Goal: Task Accomplishment & Management: Manage account settings

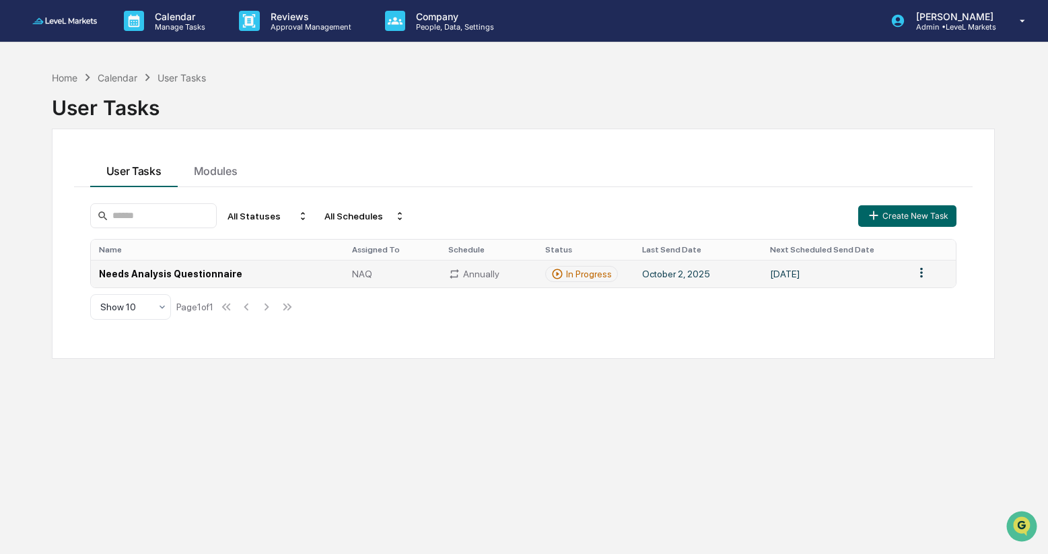
click at [591, 279] on div "In Progress" at bounding box center [589, 274] width 46 height 11
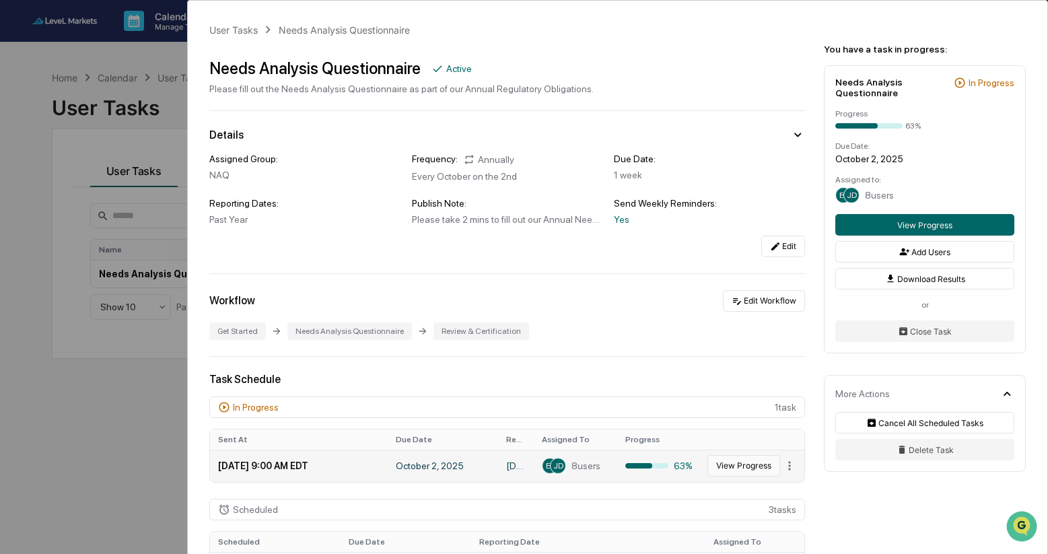
click at [743, 468] on button "View Progress" at bounding box center [744, 466] width 73 height 22
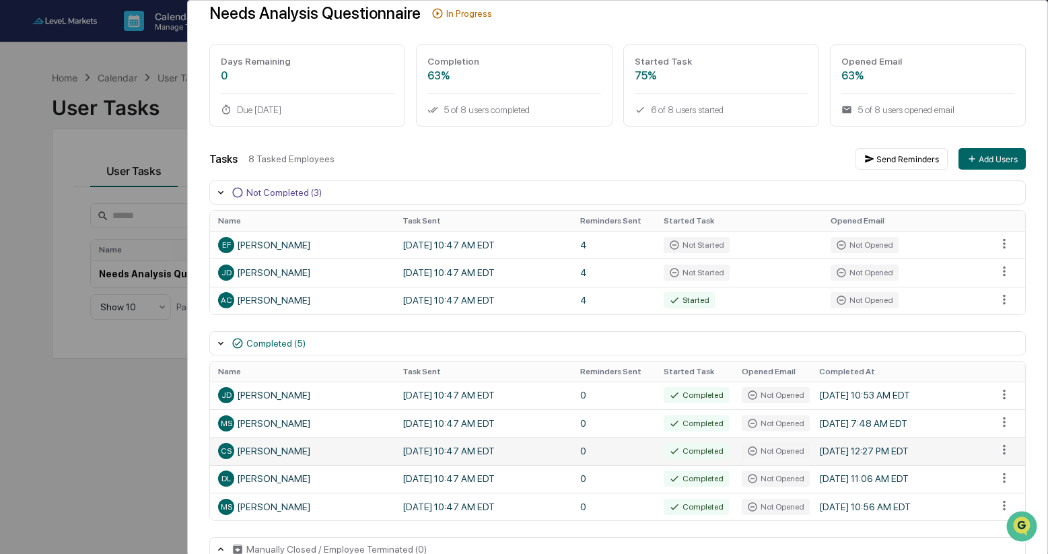
scroll to position [92, 0]
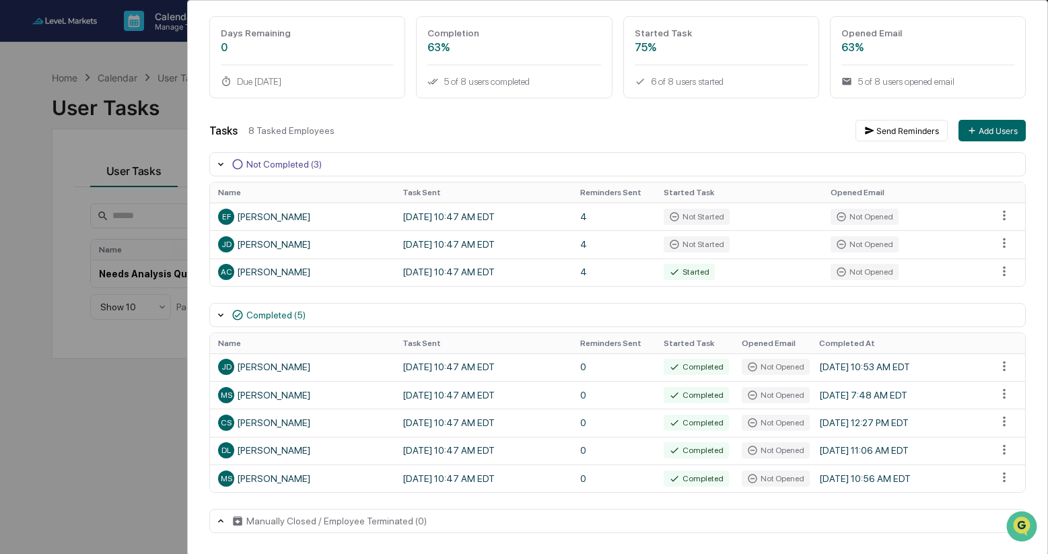
click at [115, 494] on div "User Tasks Needs Analysis Questionnaire Task Details Needs Analysis Questionnai…" at bounding box center [524, 277] width 1048 height 554
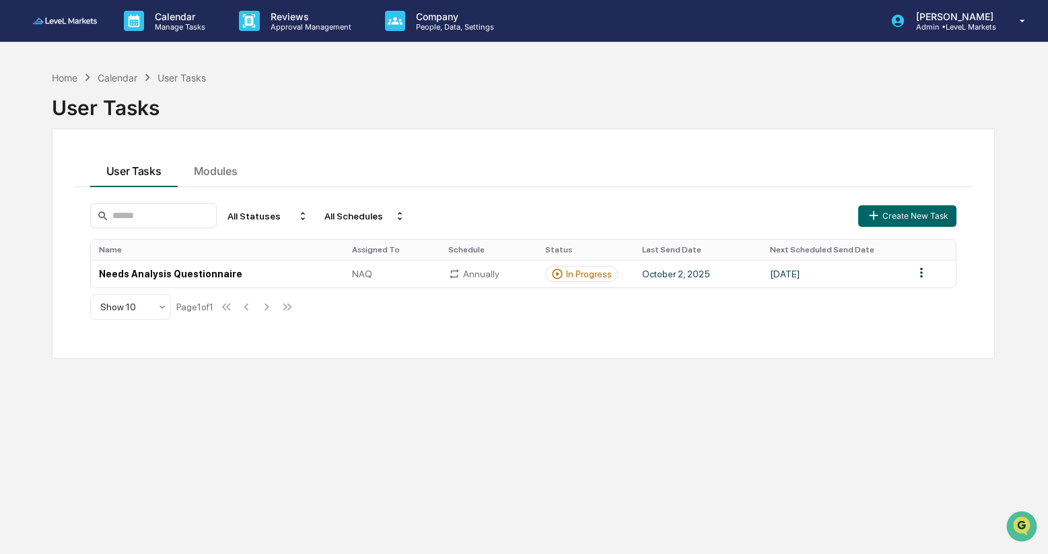
click at [140, 170] on button "User Tasks" at bounding box center [134, 169] width 88 height 36
click at [61, 81] on div "Home" at bounding box center [65, 77] width 26 height 11
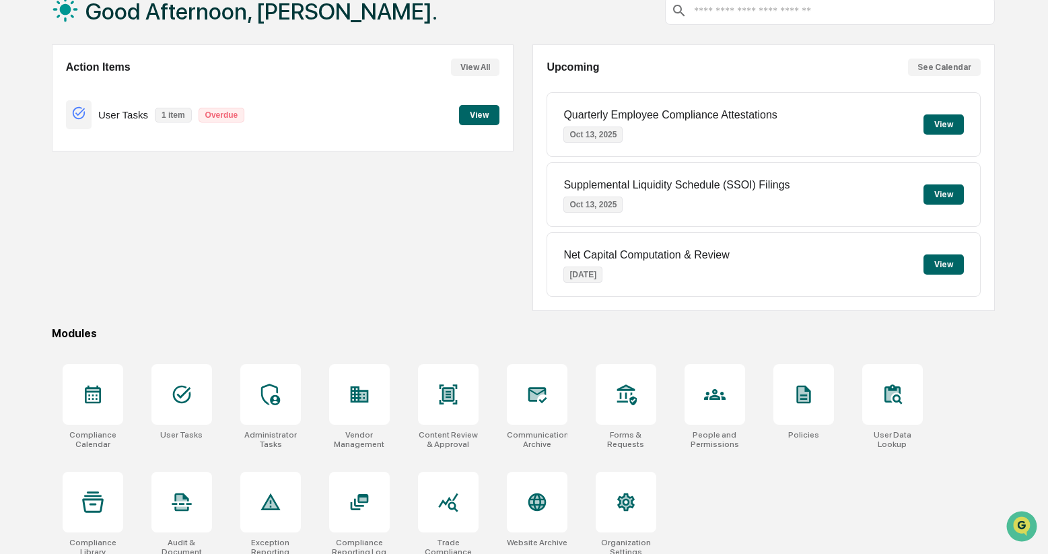
scroll to position [100, 0]
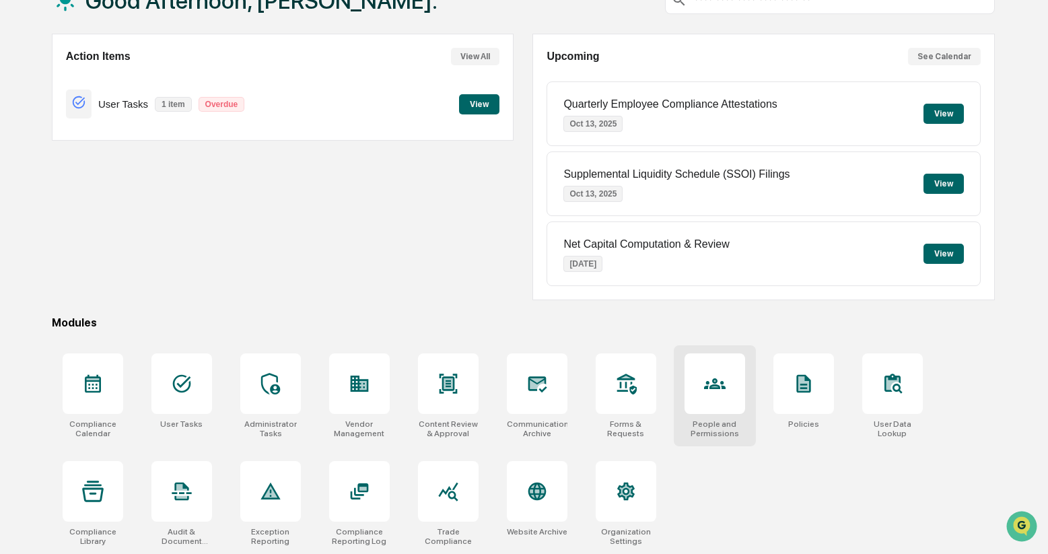
click at [710, 377] on icon at bounding box center [715, 384] width 22 height 22
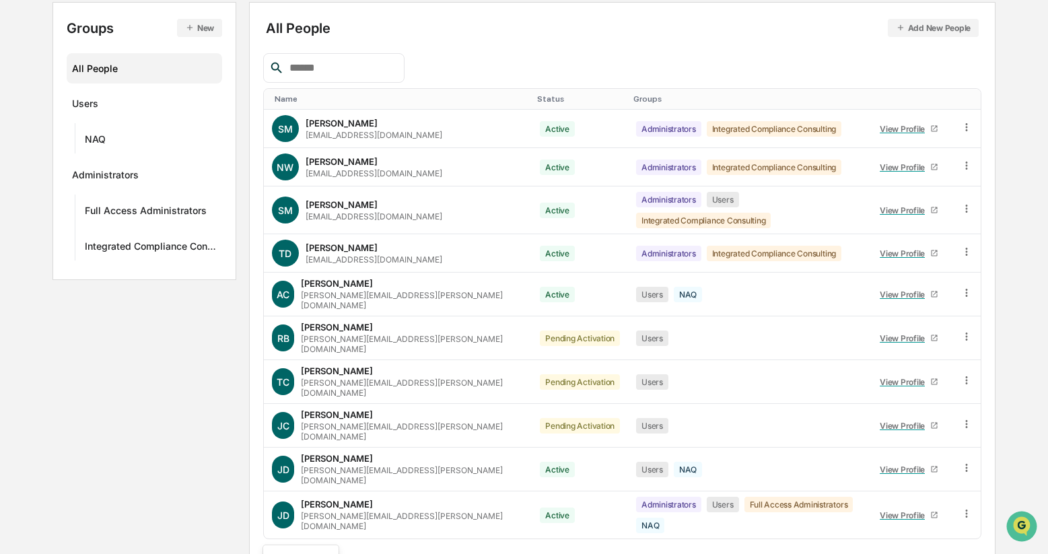
scroll to position [257, 0]
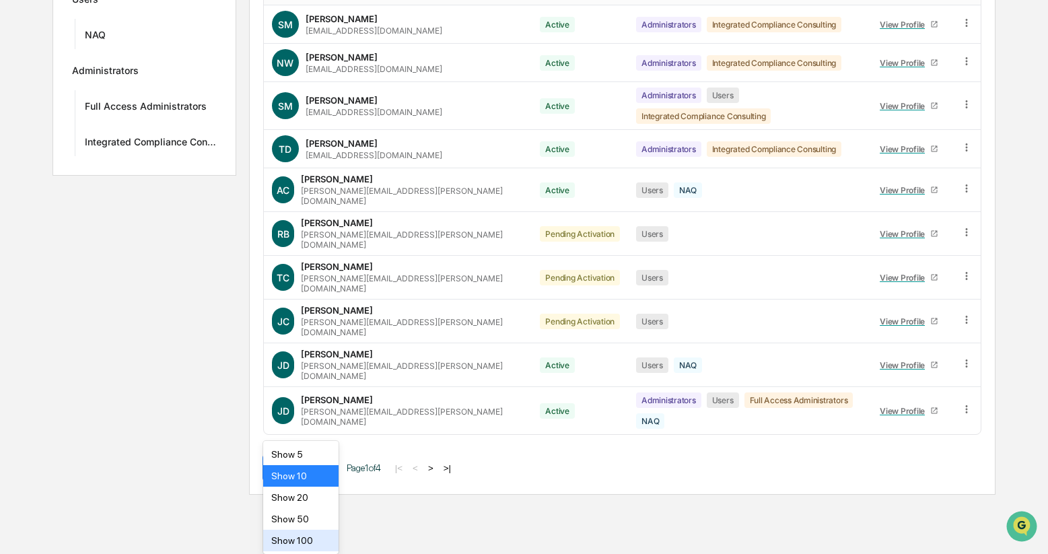
click at [327, 495] on body "Calendar Manage Tasks Reviews Approval Management Company People, Data, Setting…" at bounding box center [524, 120] width 1048 height 749
click at [315, 542] on div "Show 100" at bounding box center [301, 541] width 76 height 22
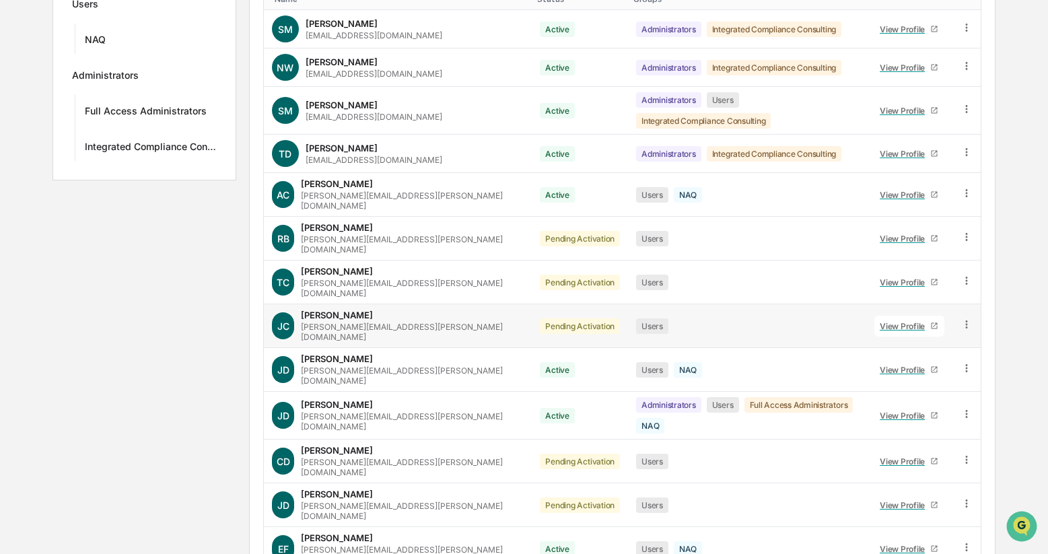
scroll to position [248, 0]
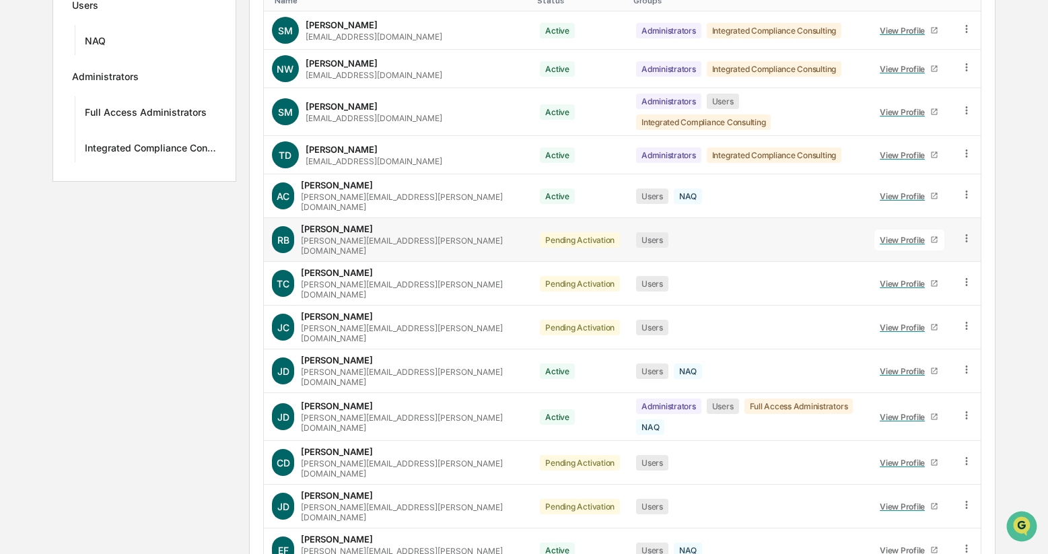
click at [968, 232] on icon at bounding box center [967, 238] width 13 height 13
click at [928, 279] on div "Change Status" at bounding box center [904, 287] width 116 height 16
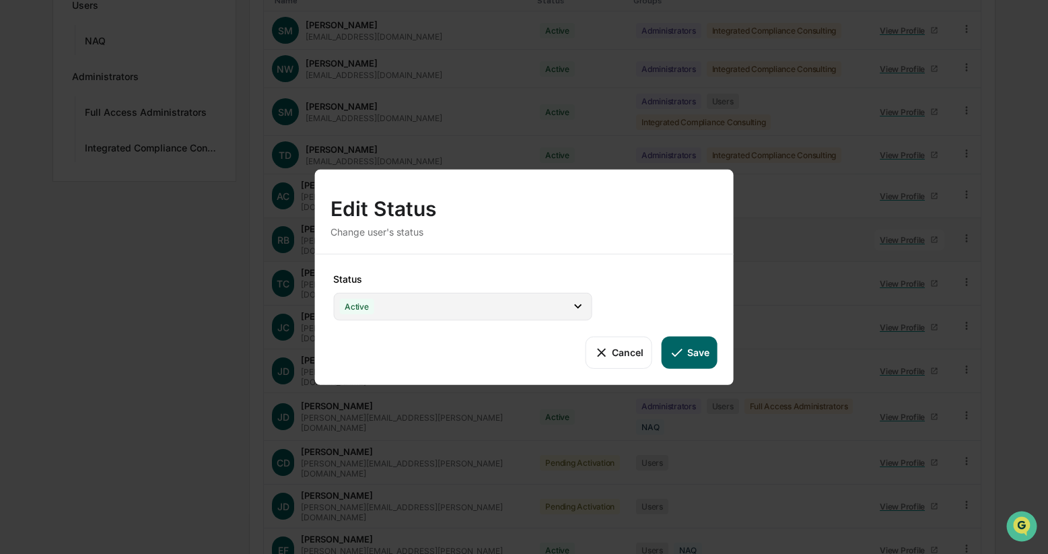
click at [576, 308] on icon at bounding box center [578, 306] width 15 height 15
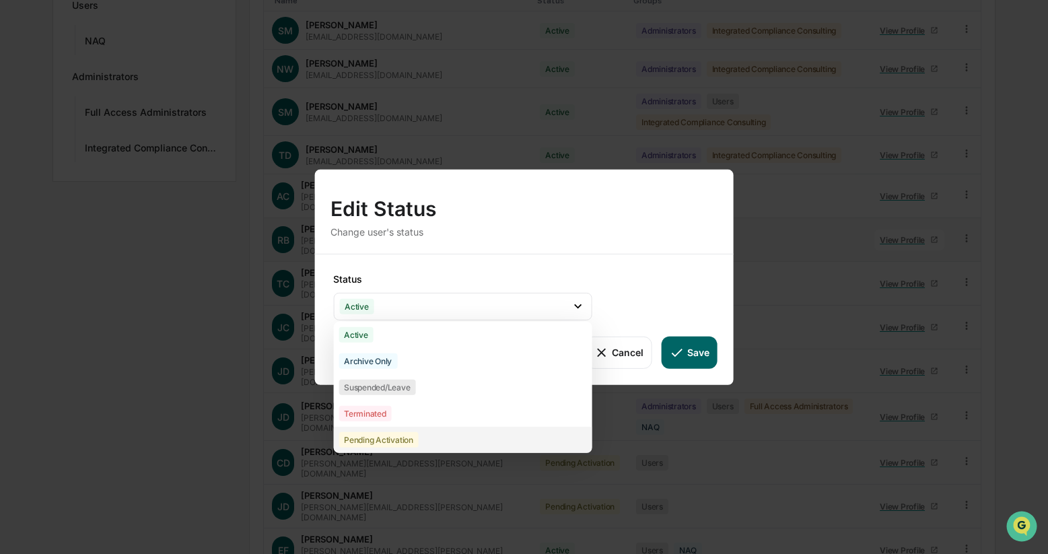
click at [528, 438] on div "Pending Activation" at bounding box center [462, 439] width 259 height 26
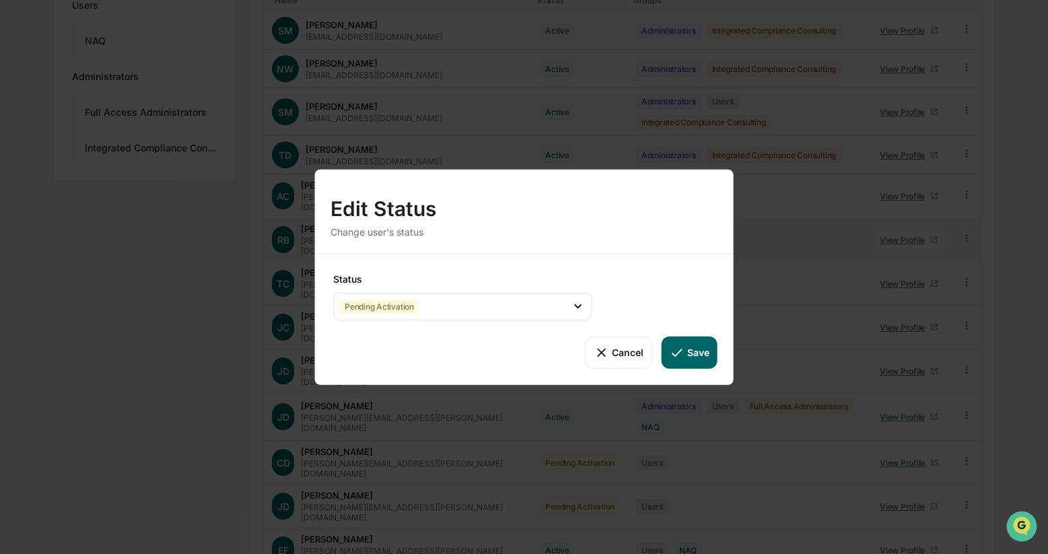
click at [616, 358] on button "Cancel" at bounding box center [618, 352] width 67 height 32
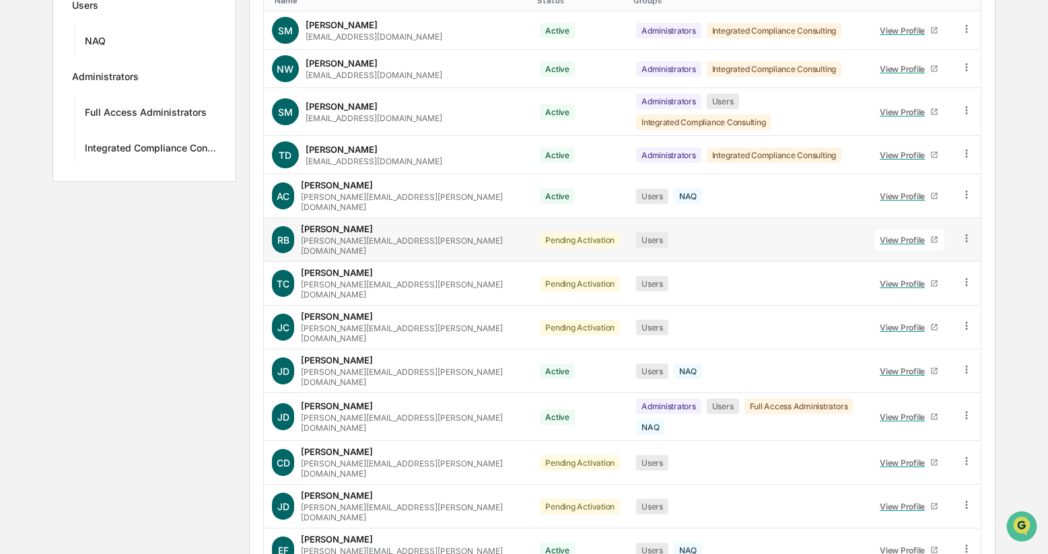
click at [966, 232] on icon at bounding box center [967, 238] width 13 height 13
click at [919, 279] on div "Change Status" at bounding box center [904, 287] width 116 height 16
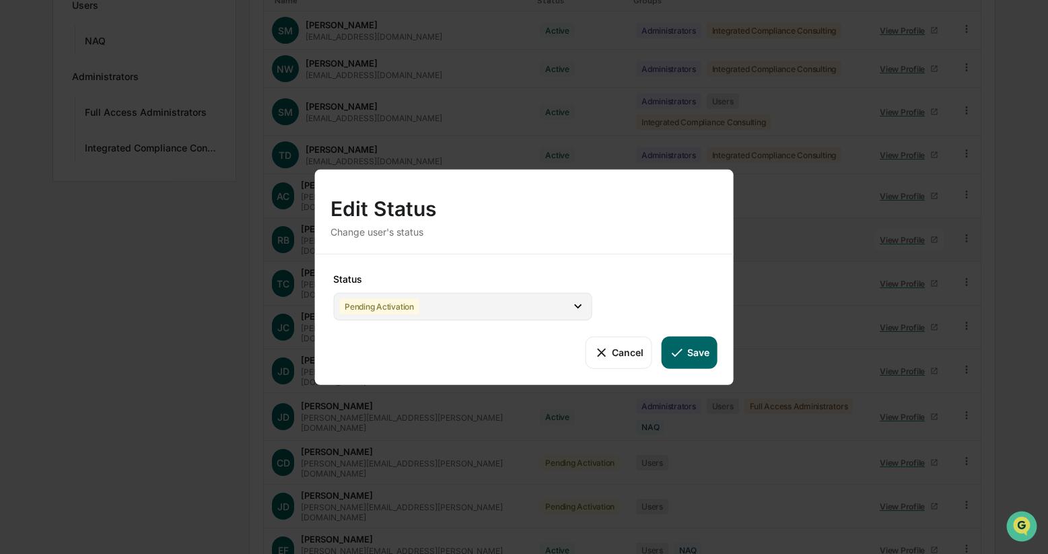
click at [573, 306] on icon at bounding box center [578, 306] width 15 height 15
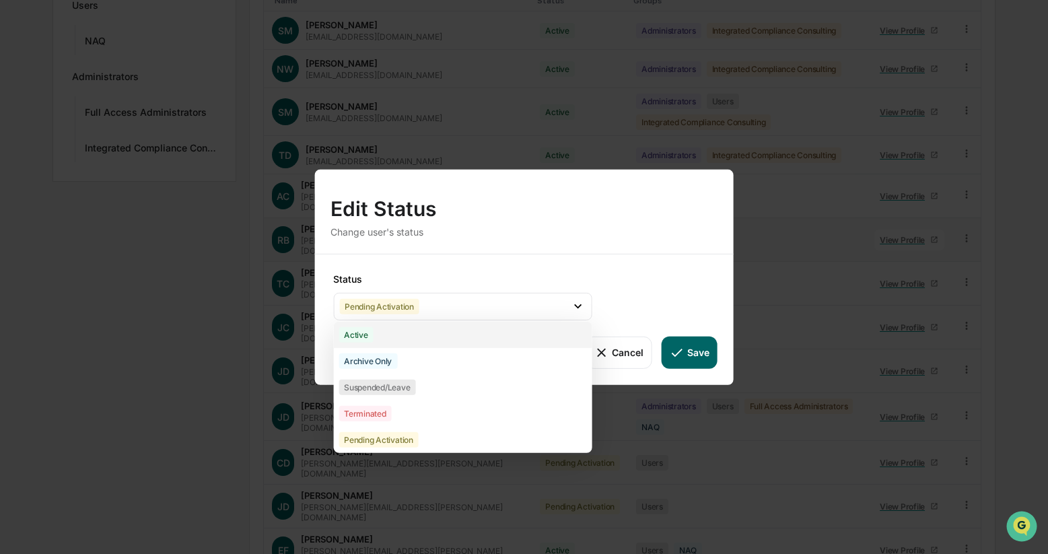
click at [531, 342] on div "Active" at bounding box center [462, 334] width 259 height 26
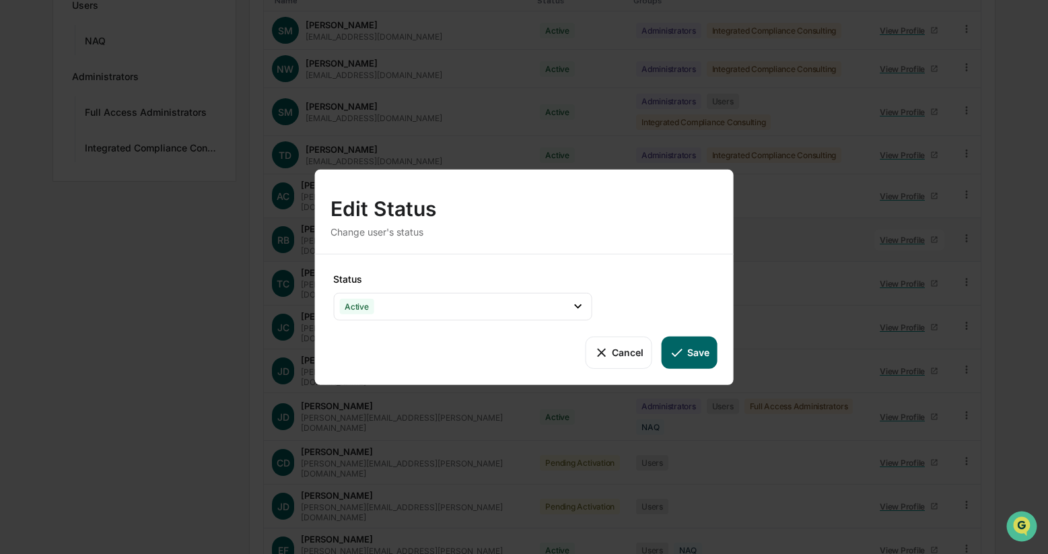
click at [695, 354] on button "Save" at bounding box center [690, 352] width 56 height 32
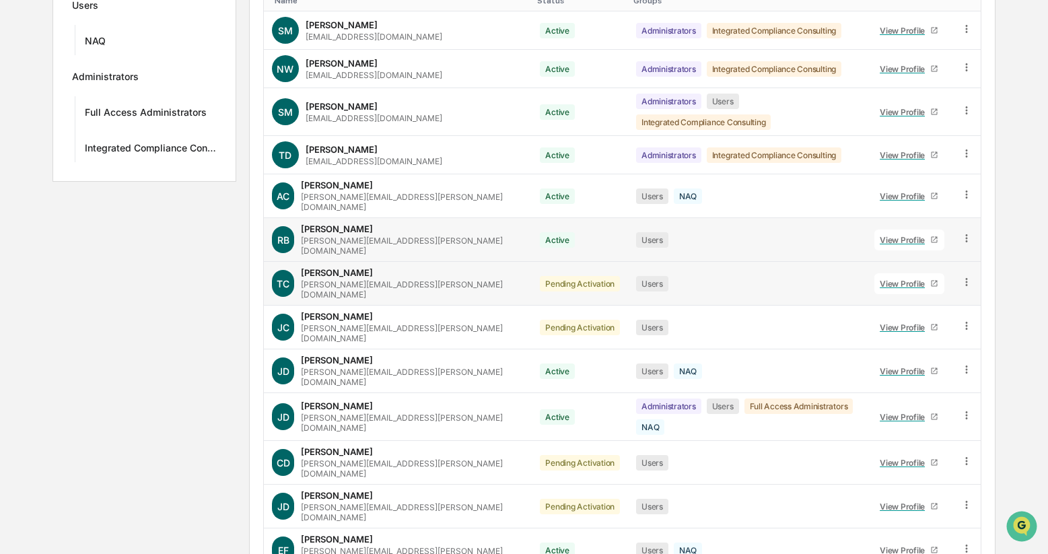
click at [963, 276] on icon at bounding box center [967, 282] width 13 height 13
click at [910, 323] on div "Change Status" at bounding box center [904, 331] width 116 height 16
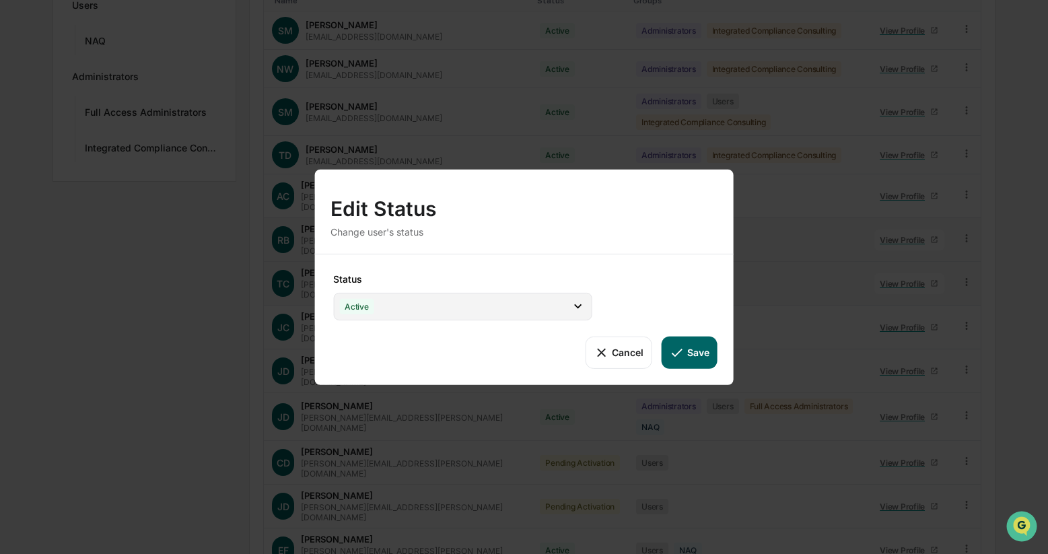
click at [576, 306] on icon at bounding box center [578, 306] width 15 height 15
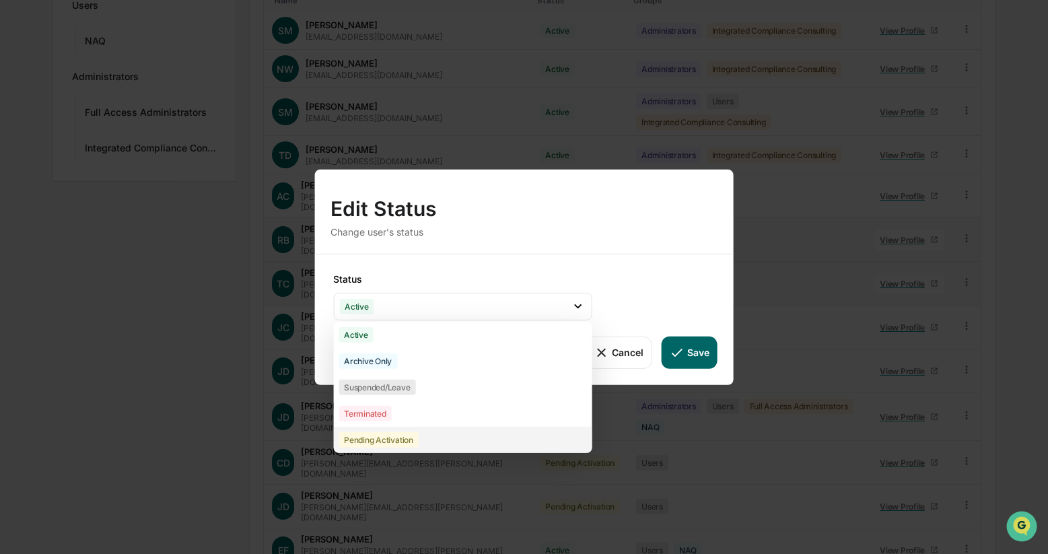
click at [553, 438] on div "Pending Activation" at bounding box center [462, 439] width 259 height 26
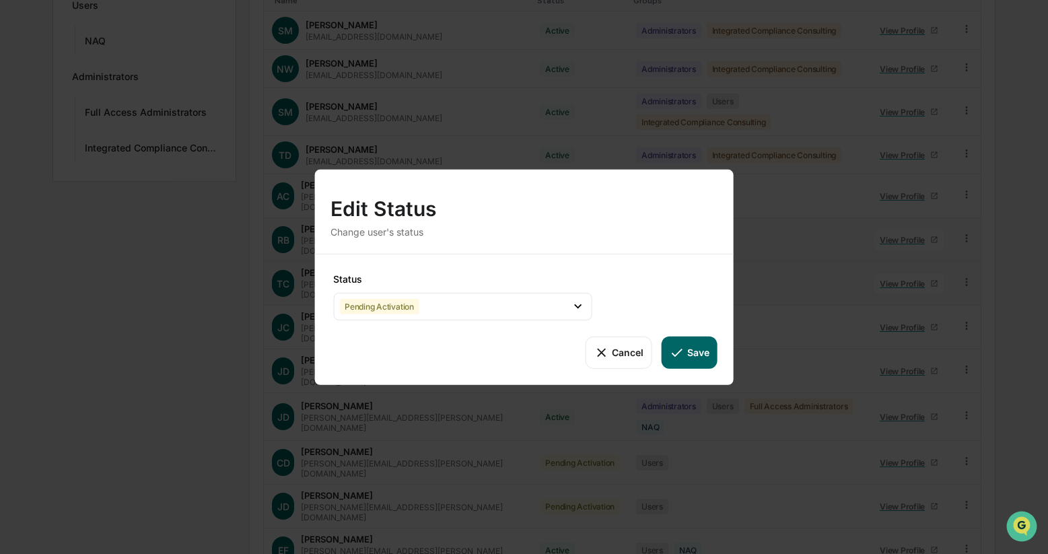
click at [696, 350] on button "Save" at bounding box center [690, 352] width 56 height 32
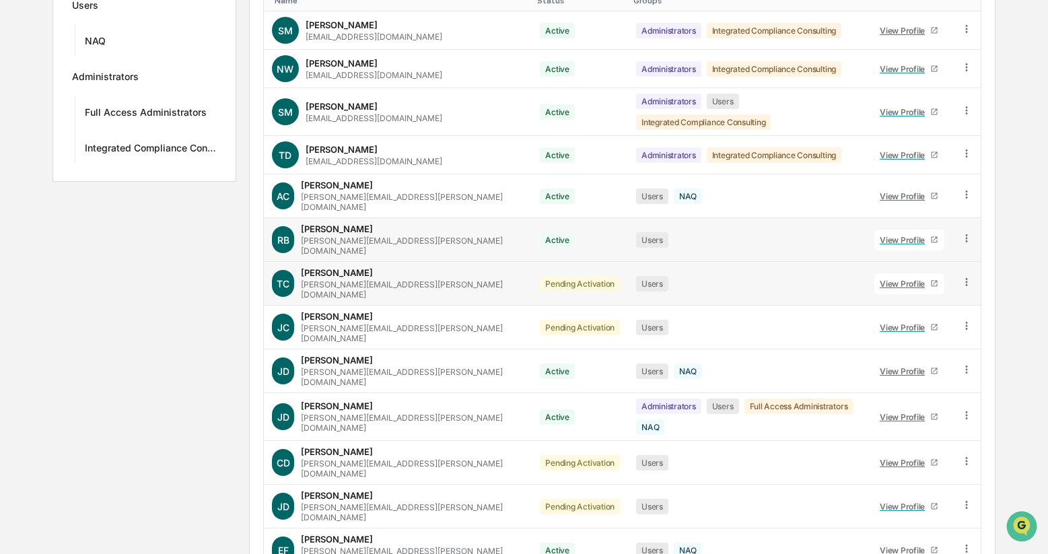
click at [966, 276] on icon at bounding box center [967, 282] width 13 height 13
click at [926, 323] on div "Change Status" at bounding box center [904, 331] width 116 height 16
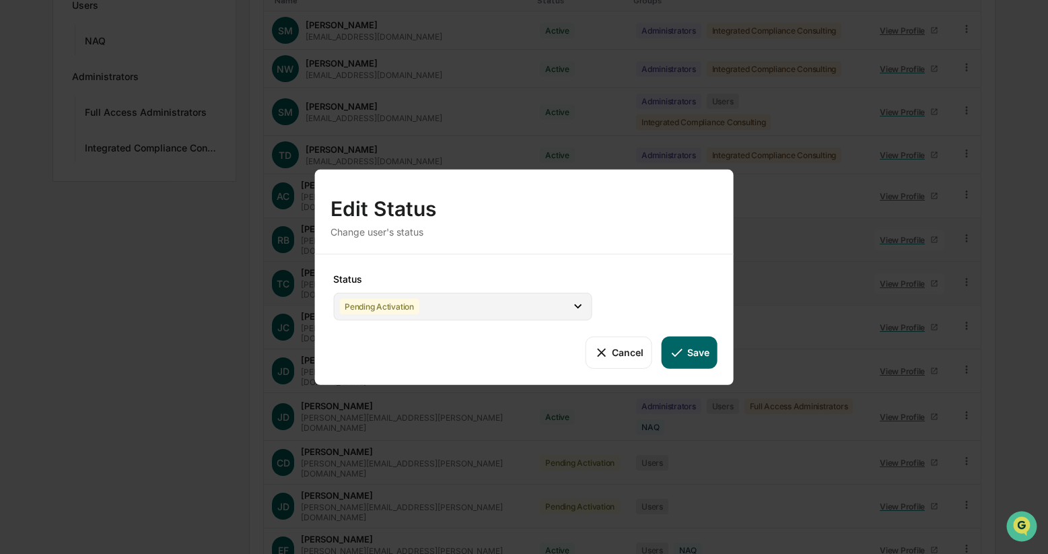
click at [574, 306] on icon at bounding box center [578, 306] width 15 height 15
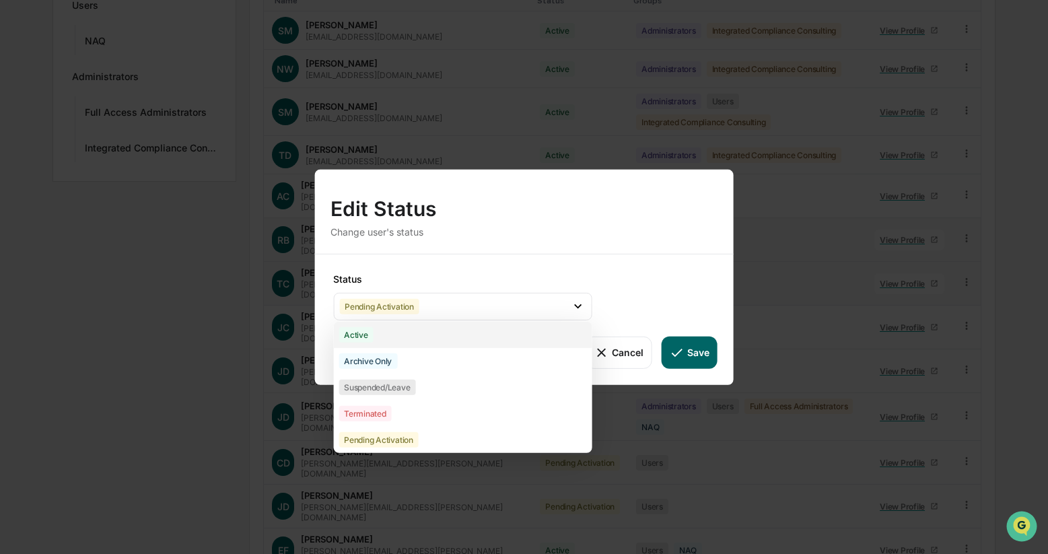
click at [517, 336] on div "Active" at bounding box center [462, 334] width 259 height 26
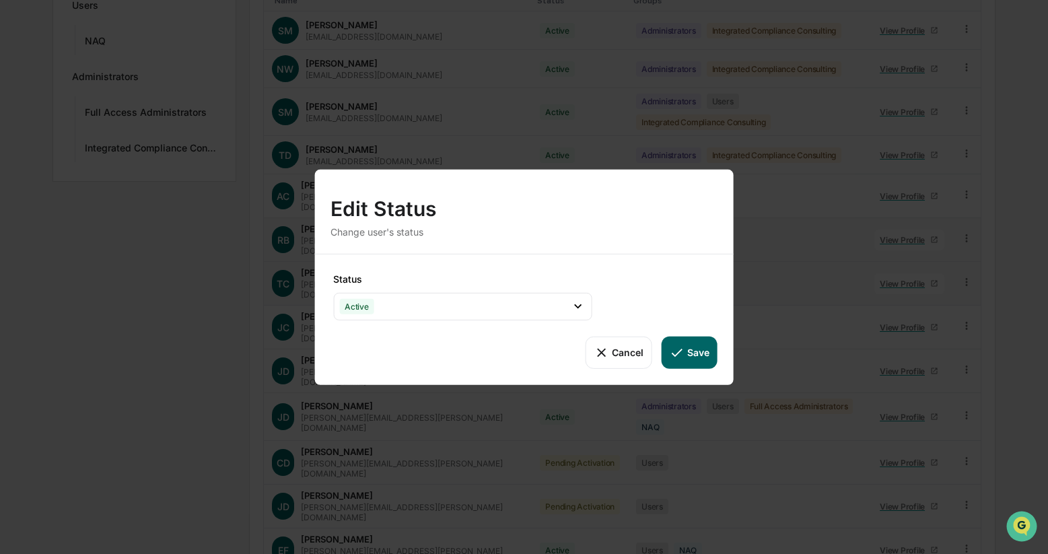
click at [699, 350] on button "Save" at bounding box center [690, 352] width 56 height 32
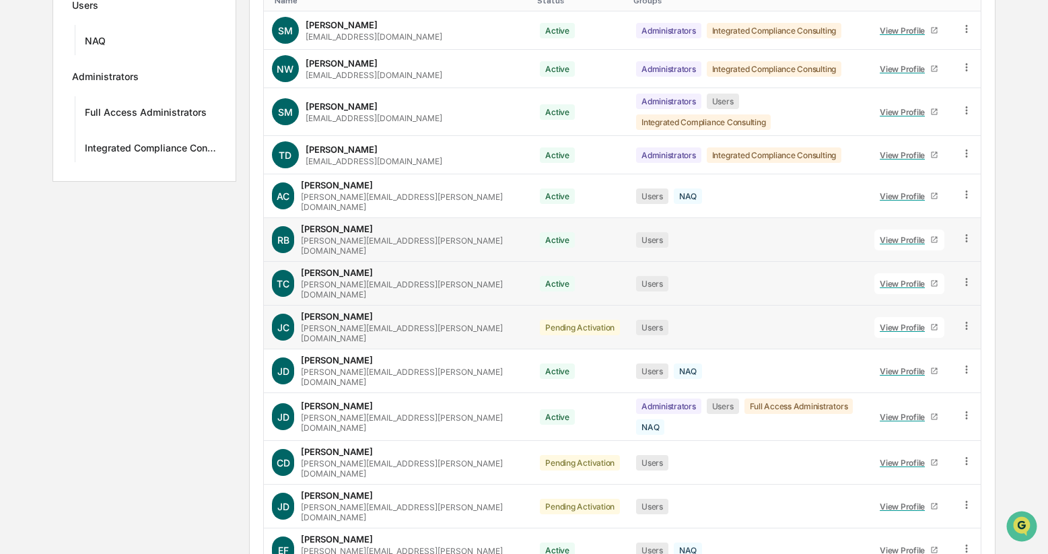
click at [962, 320] on icon at bounding box center [967, 326] width 13 height 13
click at [923, 367] on div "Change Status" at bounding box center [904, 375] width 116 height 16
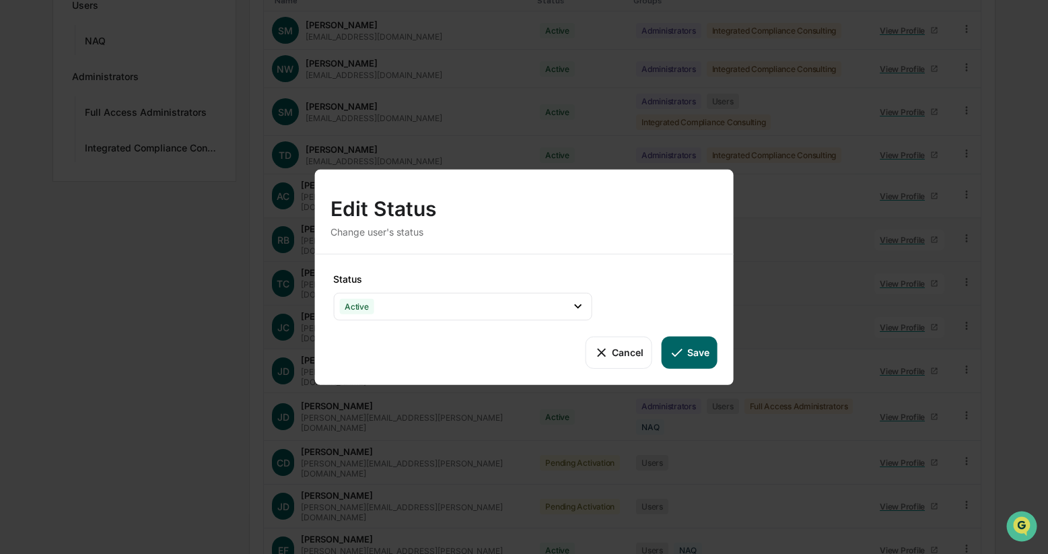
click at [705, 359] on button "Save" at bounding box center [690, 352] width 56 height 32
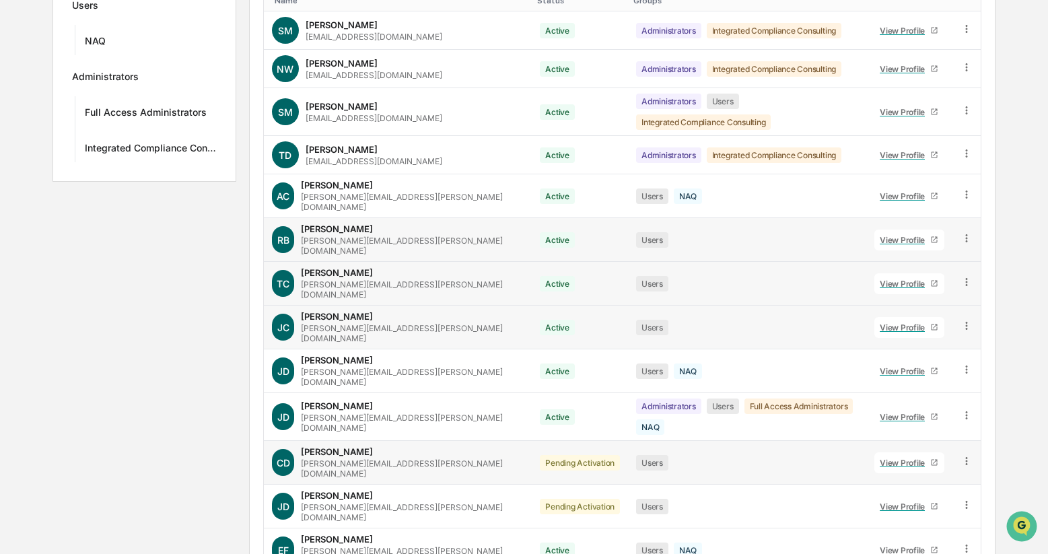
click at [966, 455] on icon at bounding box center [967, 461] width 13 height 13
click at [931, 502] on div "Change Status" at bounding box center [904, 510] width 116 height 16
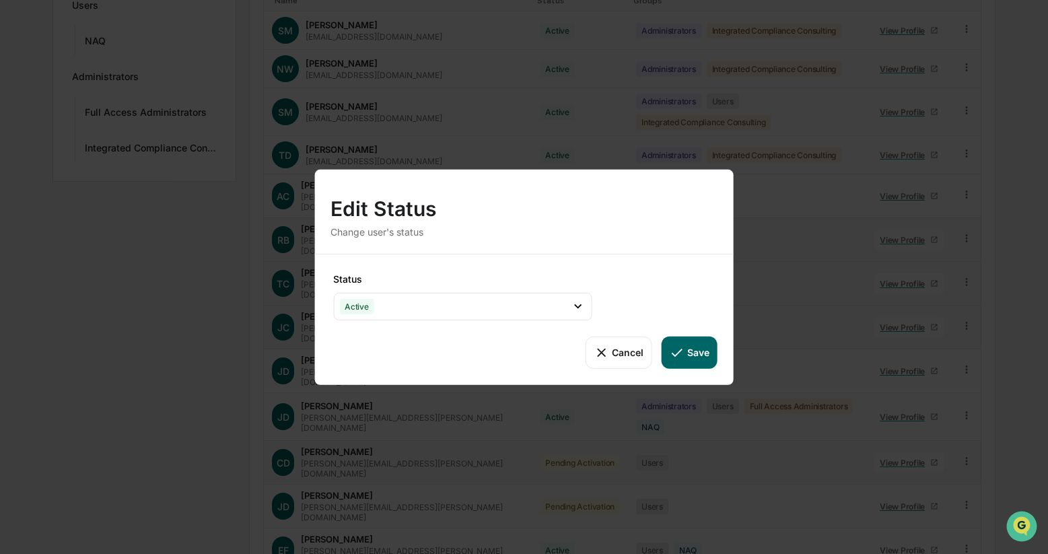
click at [698, 349] on button "Save" at bounding box center [690, 352] width 56 height 32
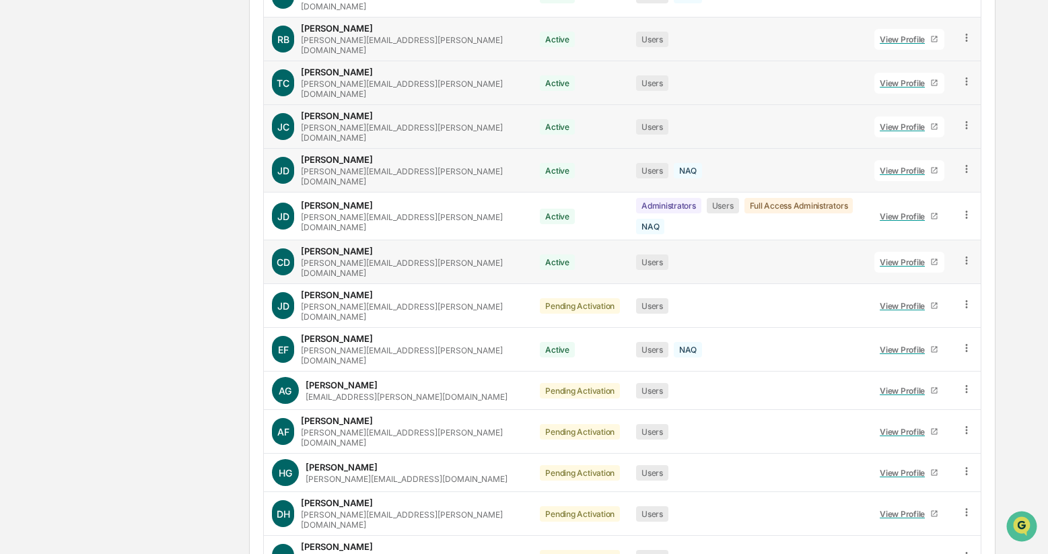
scroll to position [451, 0]
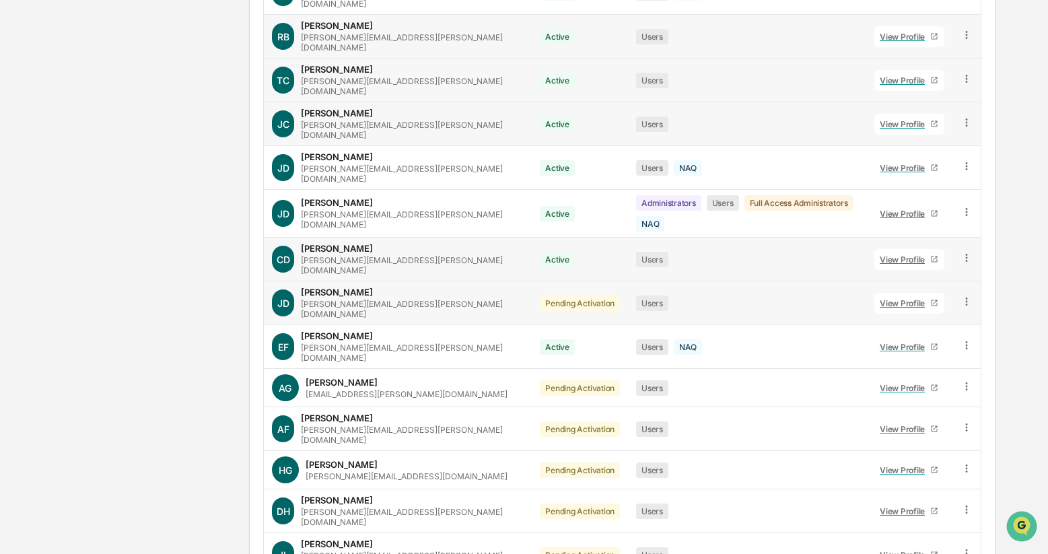
click at [967, 296] on icon at bounding box center [967, 302] width 13 height 13
click at [925, 343] on div "Change Status" at bounding box center [904, 351] width 116 height 16
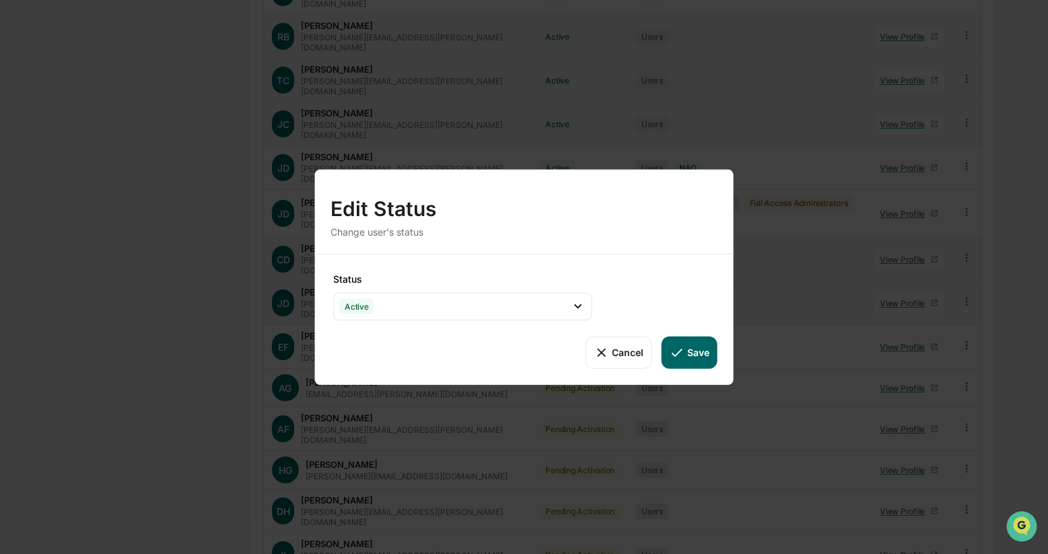
click at [687, 354] on button "Save" at bounding box center [690, 352] width 56 height 32
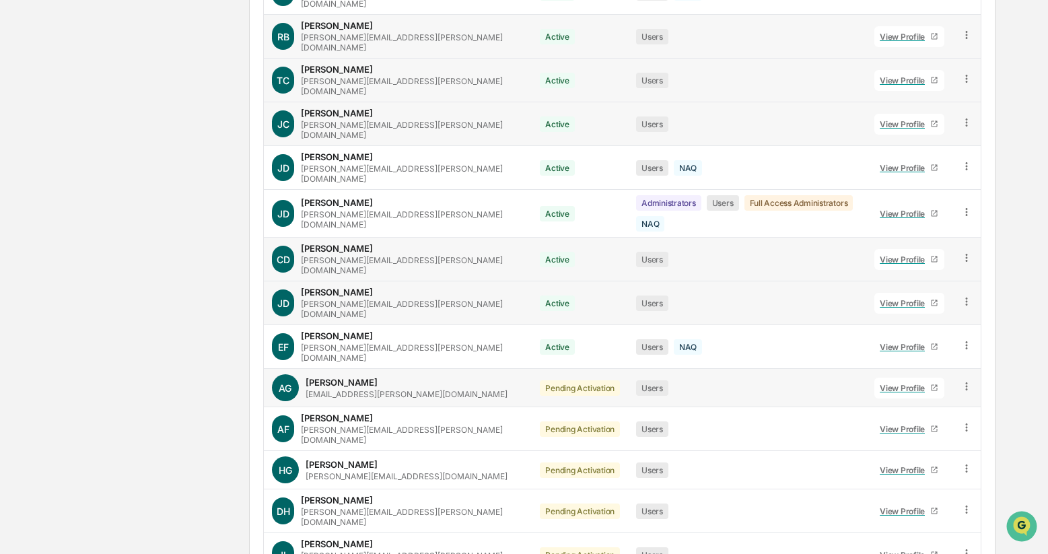
click at [964, 380] on icon at bounding box center [967, 386] width 13 height 13
click at [919, 428] on div "Change Status" at bounding box center [904, 436] width 116 height 16
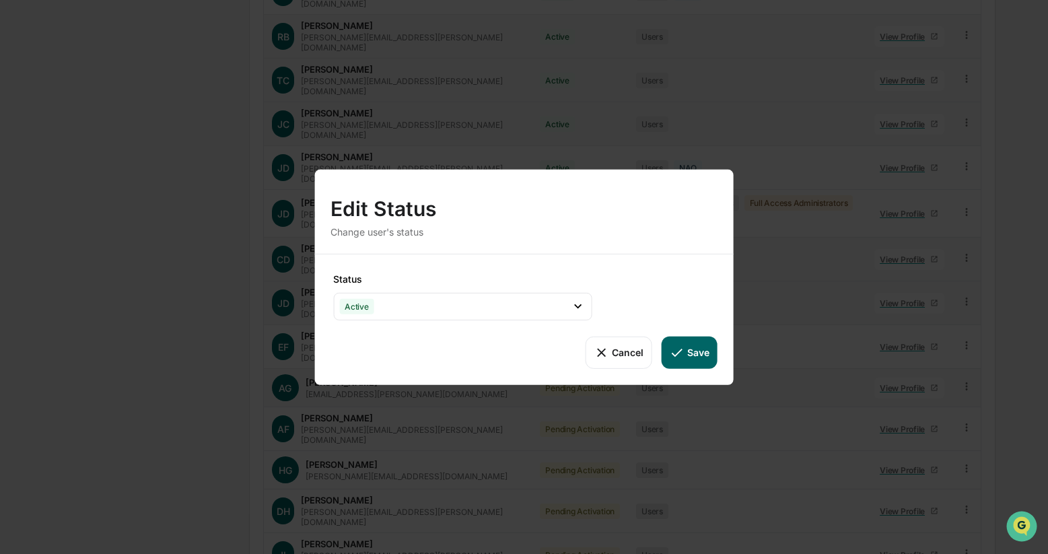
click at [687, 354] on button "Save" at bounding box center [690, 352] width 56 height 32
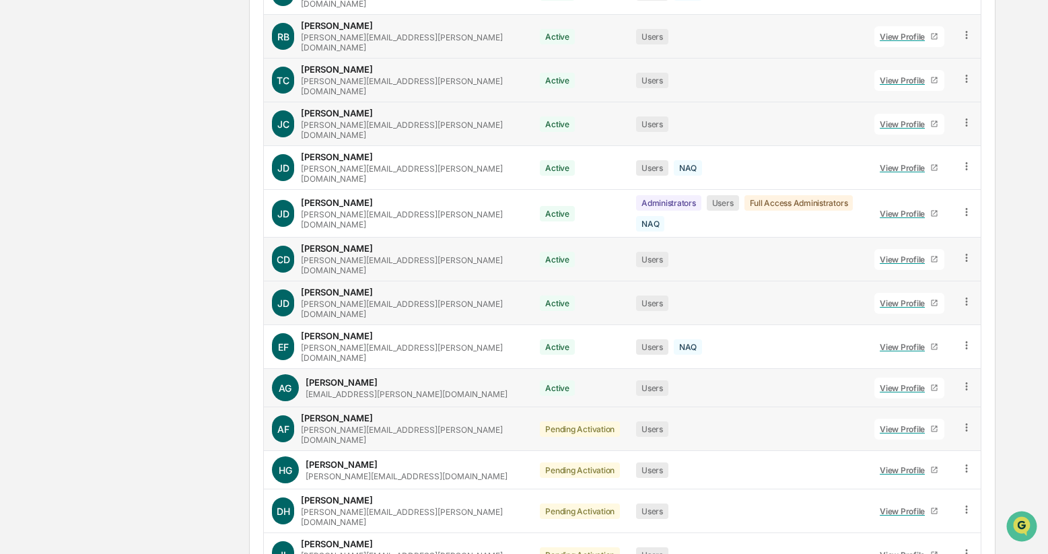
click at [966, 422] on icon at bounding box center [967, 428] width 13 height 13
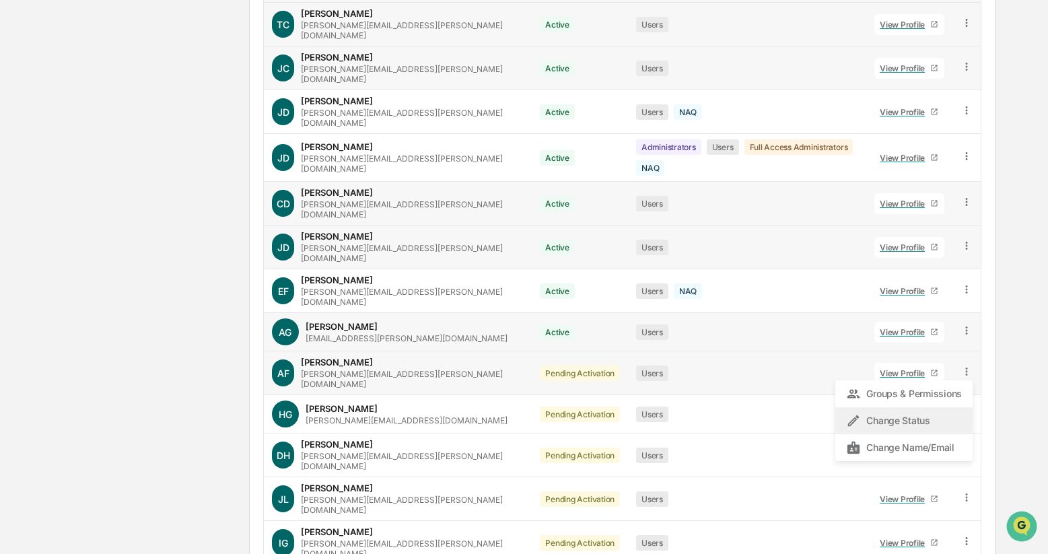
scroll to position [519, 0]
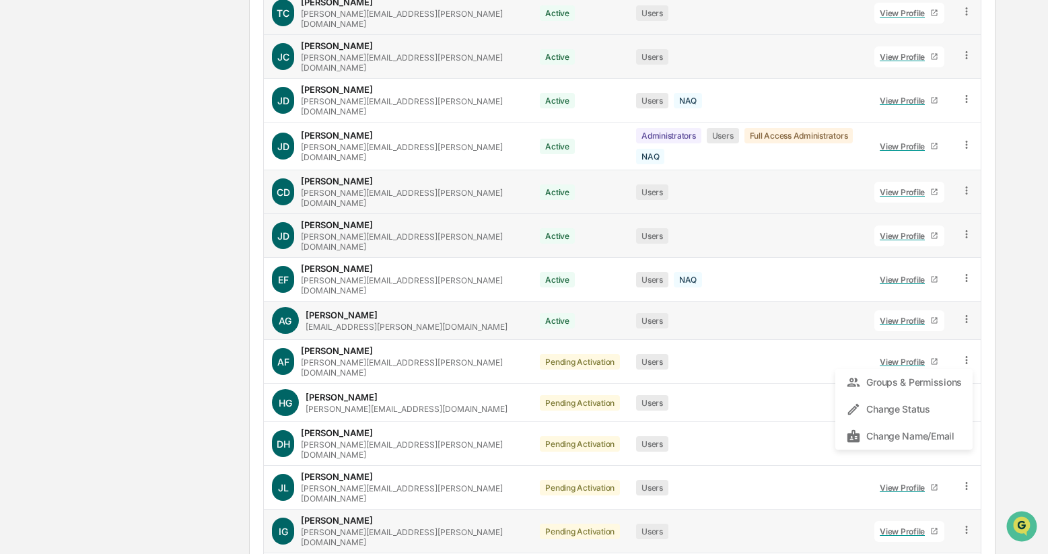
click at [966, 524] on icon at bounding box center [967, 530] width 13 height 13
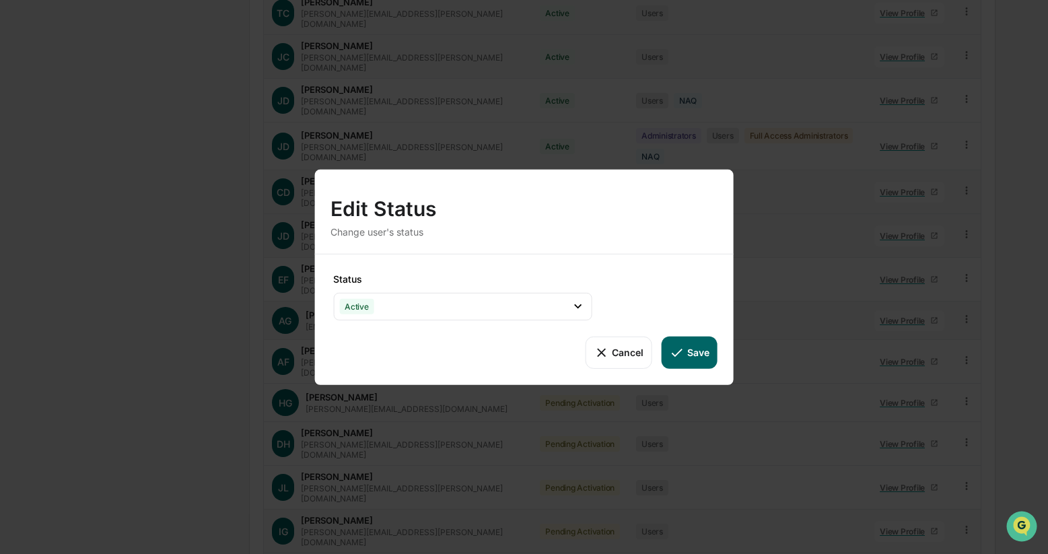
click at [690, 354] on button "Save" at bounding box center [690, 352] width 56 height 32
